Goal: Task Accomplishment & Management: Manage account settings

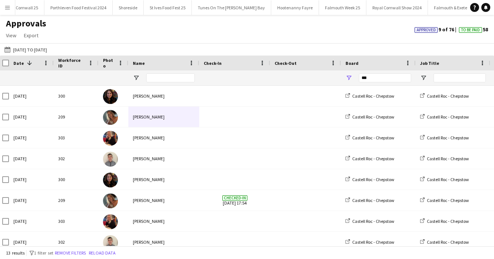
scroll to position [0, 32]
click at [216, 3] on button "Oyster Fest 25 Close" at bounding box center [209, 7] width 39 height 15
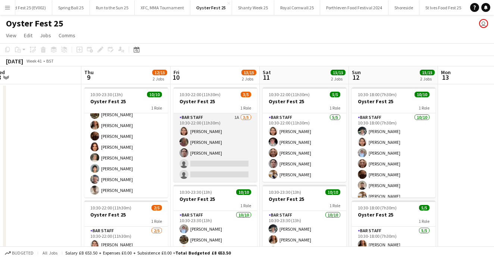
click at [241, 144] on app-card-role "Bar Staff 1A 3/5 10:30-22:00 (11h30m) Aryana Taheri Murphy Paige Carter Molly M…" at bounding box center [216, 147] width 84 height 69
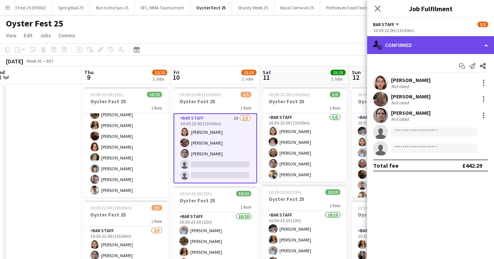
click at [426, 44] on div "single-neutral-actions-check-2 Confirmed" at bounding box center [430, 45] width 127 height 18
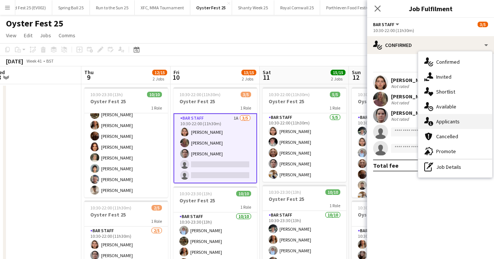
click at [437, 122] on div "single-neutral-actions-information Applicants" at bounding box center [455, 121] width 74 height 15
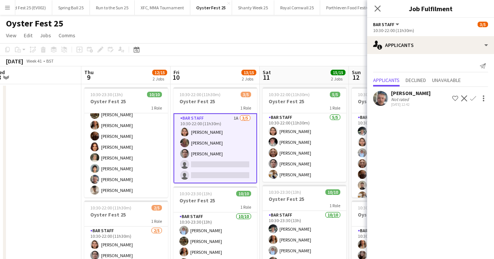
click at [299, 70] on app-board-header-date "Sat 11 15/15 2 Jobs" at bounding box center [304, 75] width 89 height 18
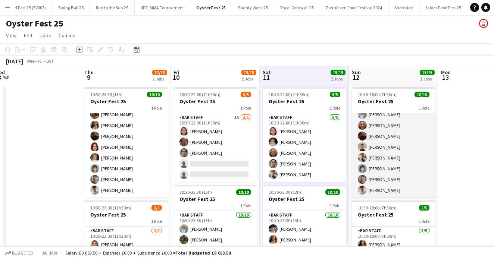
scroll to position [38, 0]
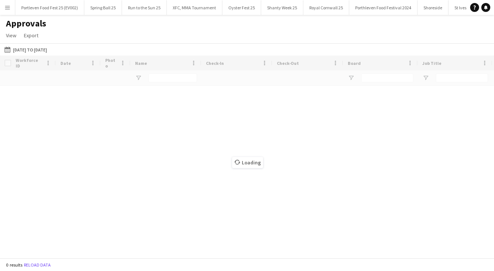
type input "***"
